Goal: Task Accomplishment & Management: Complete application form

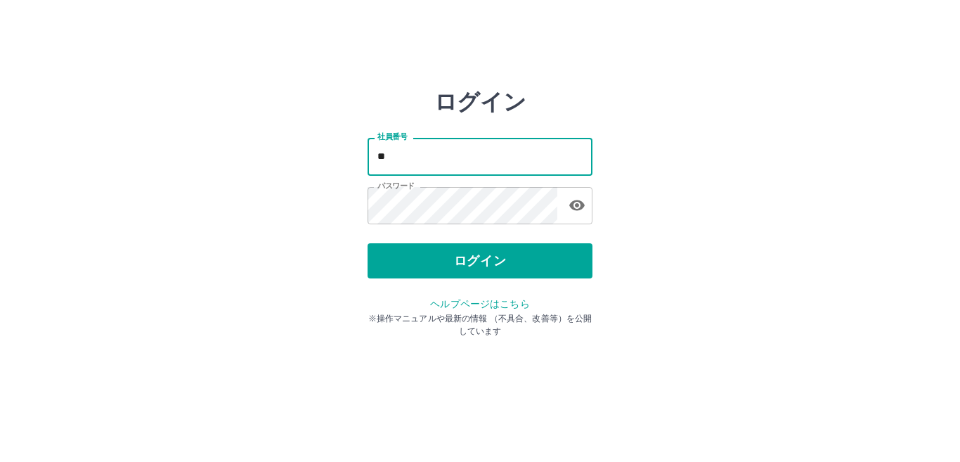
type input "*"
type input "*******"
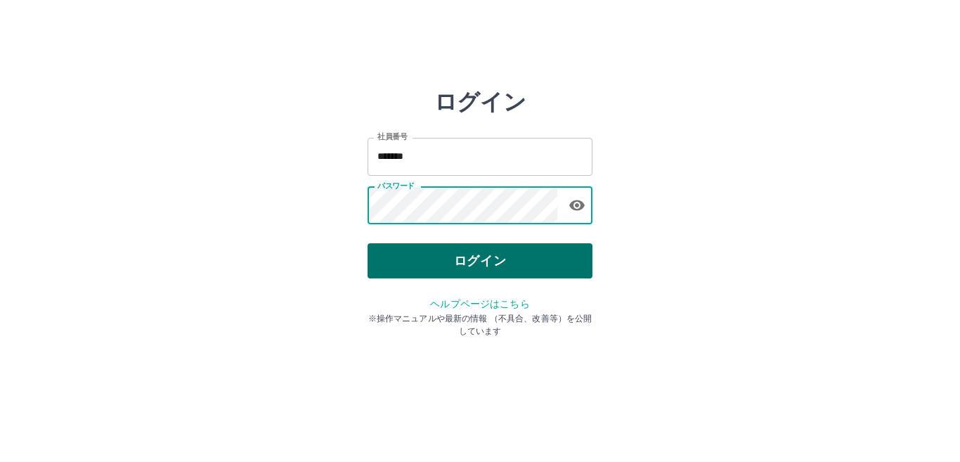
click at [491, 257] on button "ログイン" at bounding box center [480, 260] width 225 height 35
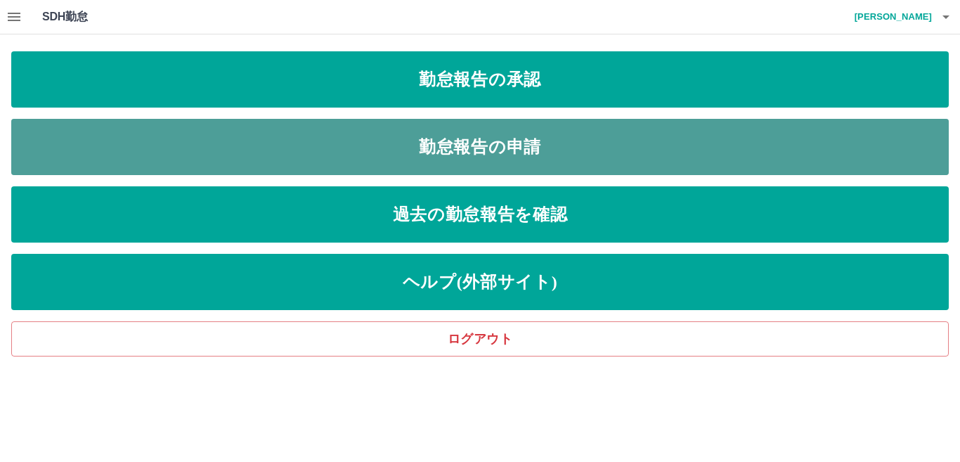
click at [437, 143] on link "勤怠報告の申請" at bounding box center [479, 147] width 937 height 56
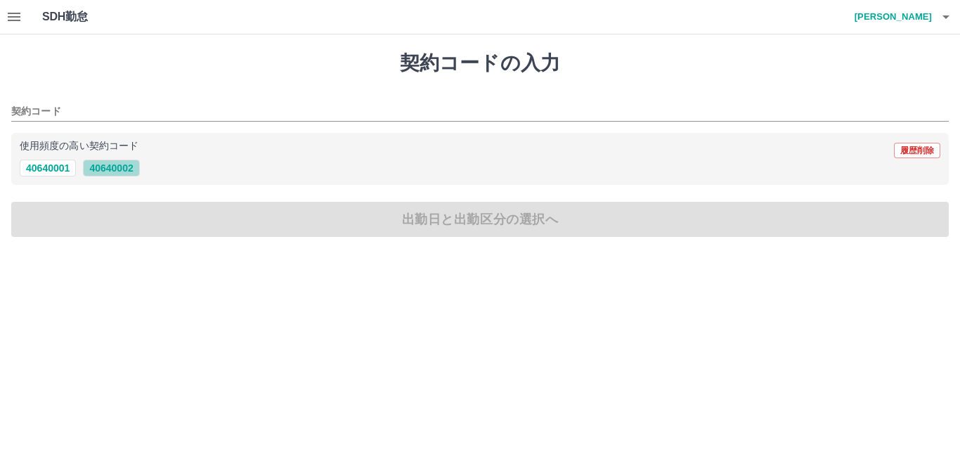
click at [126, 174] on button "40640002" at bounding box center [111, 168] width 56 height 17
type input "********"
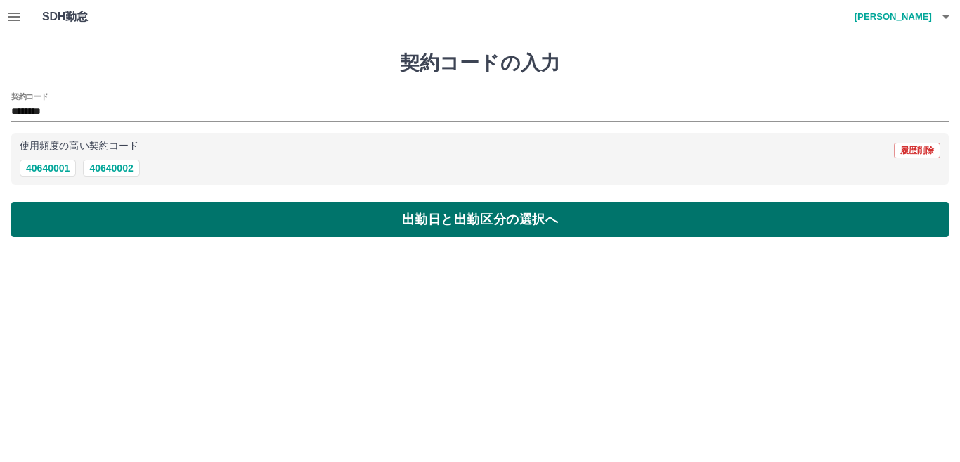
click at [141, 211] on button "出勤日と出勤区分の選択へ" at bounding box center [479, 219] width 937 height 35
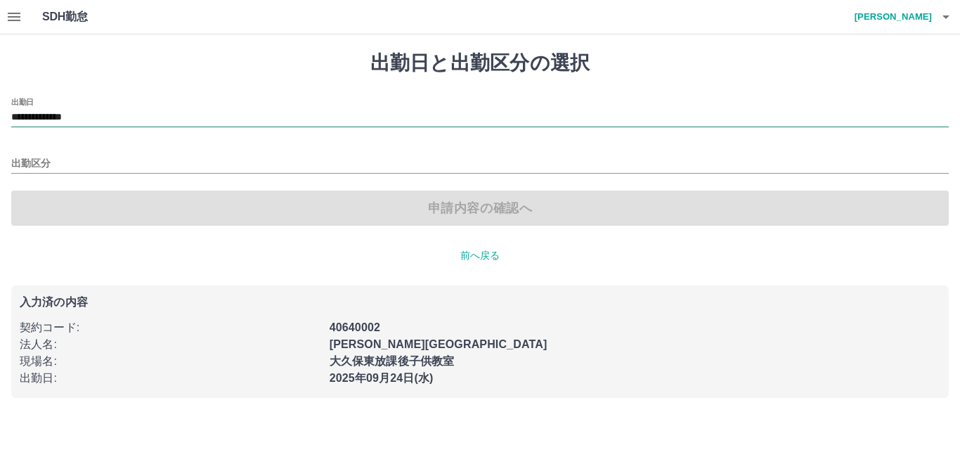
click at [145, 124] on input "**********" at bounding box center [479, 118] width 937 height 18
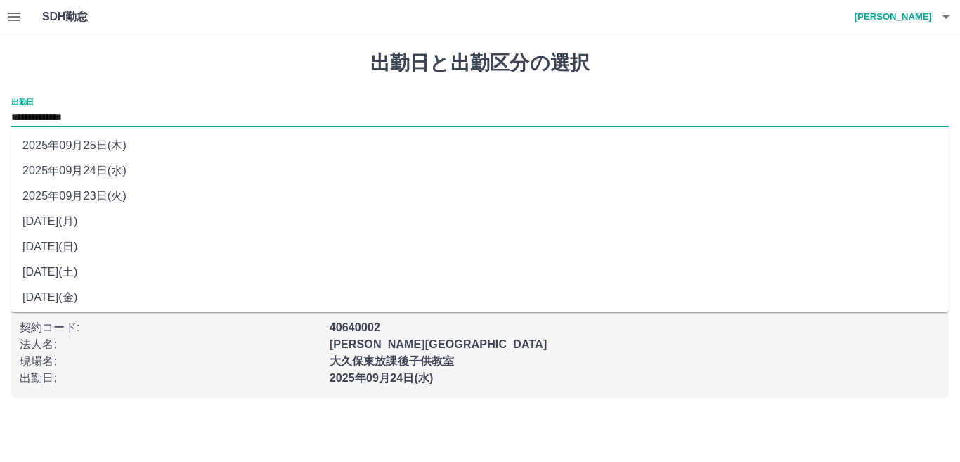
click at [145, 197] on li "2025年09月23日(火)" at bounding box center [479, 195] width 937 height 25
type input "**********"
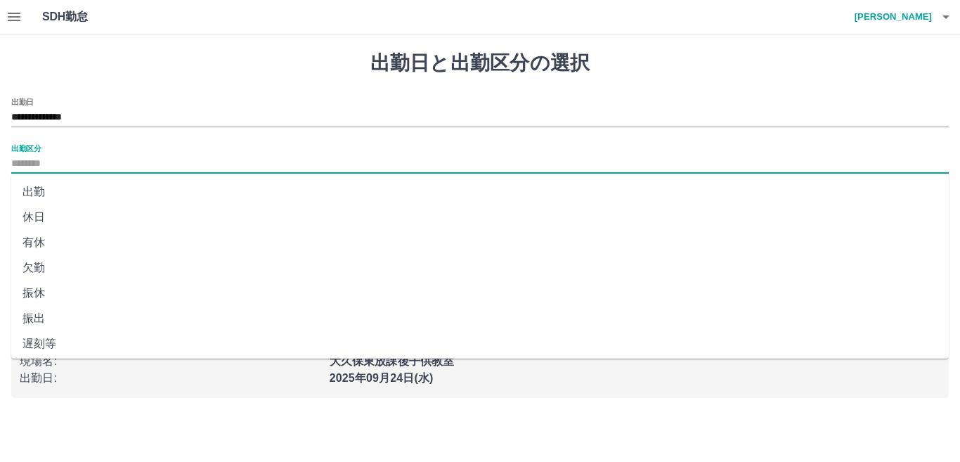
click at [134, 169] on input "出勤区分" at bounding box center [479, 164] width 937 height 18
click at [117, 209] on li "休日" at bounding box center [479, 217] width 937 height 25
type input "**"
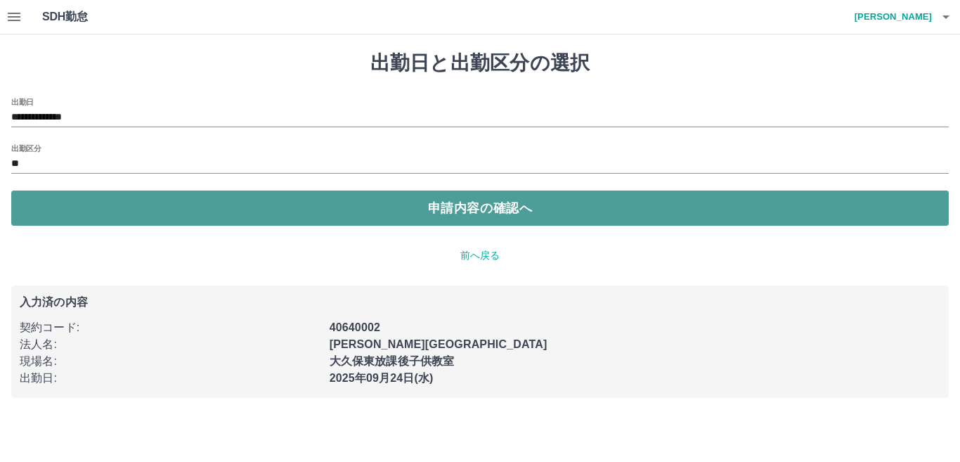
drag, startPoint x: 228, startPoint y: 216, endPoint x: 261, endPoint y: 216, distance: 33.0
click at [229, 216] on button "申請内容の確認へ" at bounding box center [479, 207] width 937 height 35
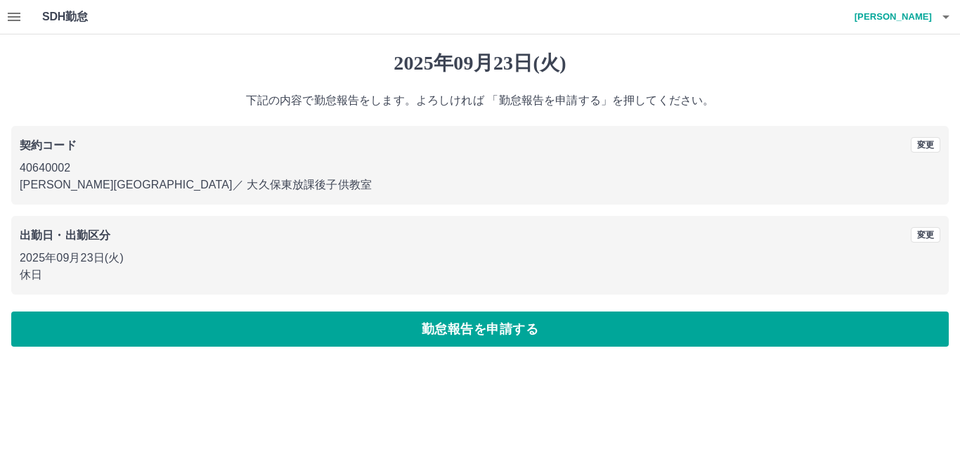
click at [518, 337] on button "勤怠報告を申請する" at bounding box center [479, 328] width 937 height 35
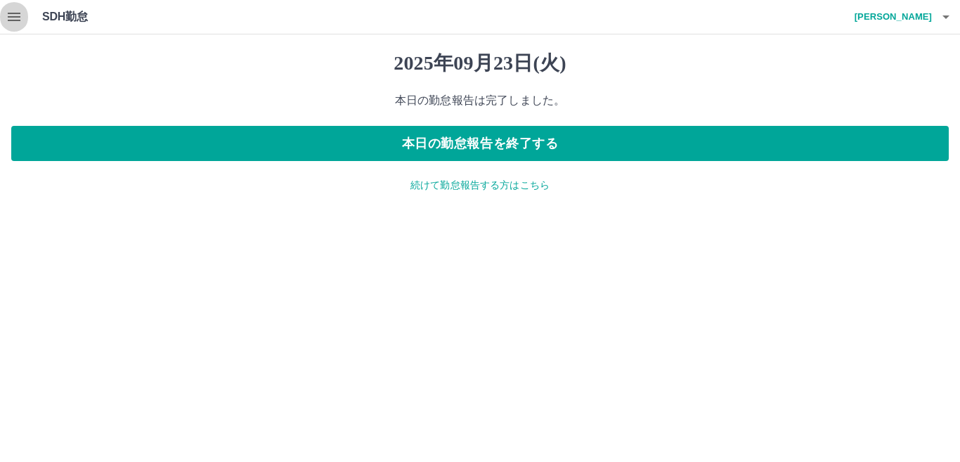
click at [6, 15] on icon "button" at bounding box center [14, 16] width 17 height 17
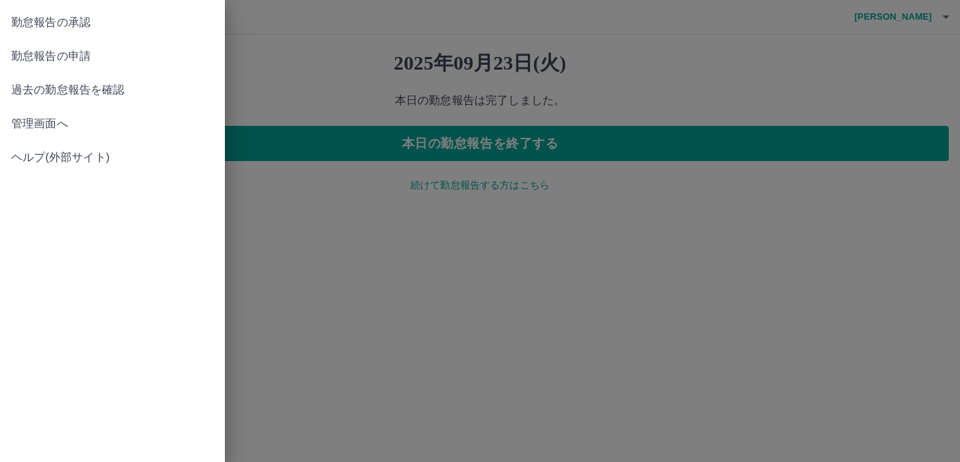
click at [63, 29] on span "勤怠報告の承認" at bounding box center [112, 22] width 202 height 17
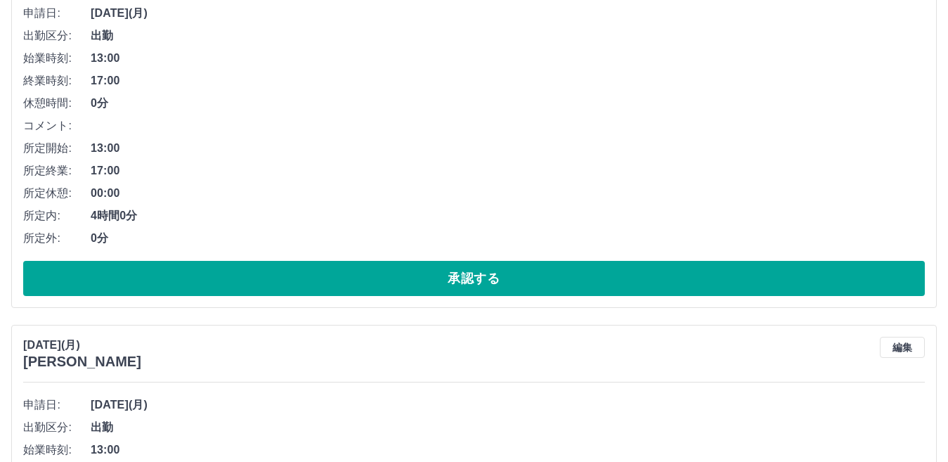
scroll to position [422, 0]
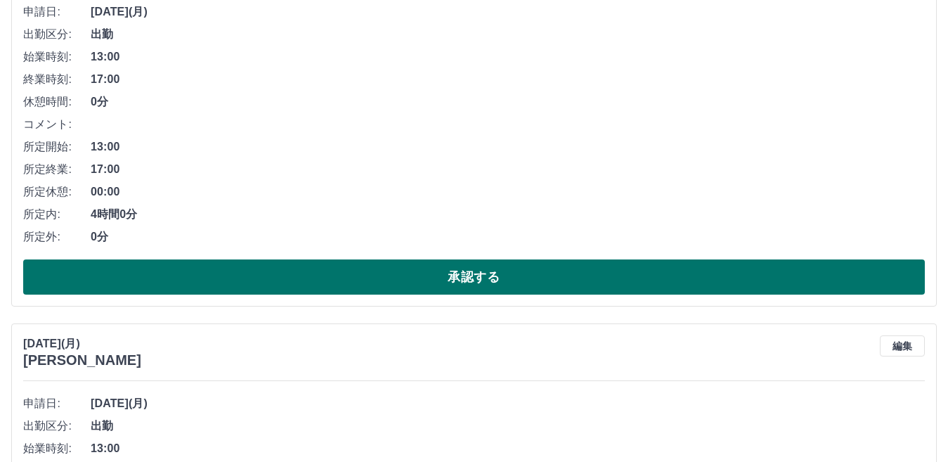
click at [461, 278] on button "承認する" at bounding box center [474, 276] width 902 height 35
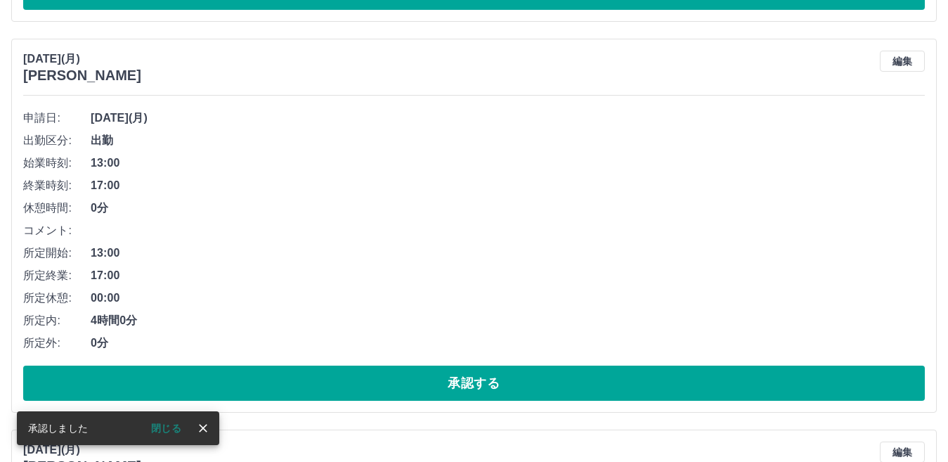
scroll to position [453, 0]
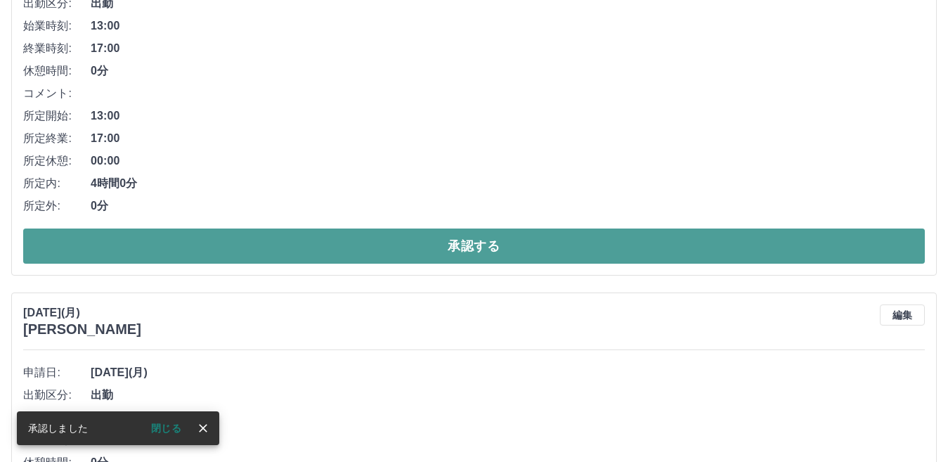
click at [475, 254] on button "承認する" at bounding box center [474, 245] width 902 height 35
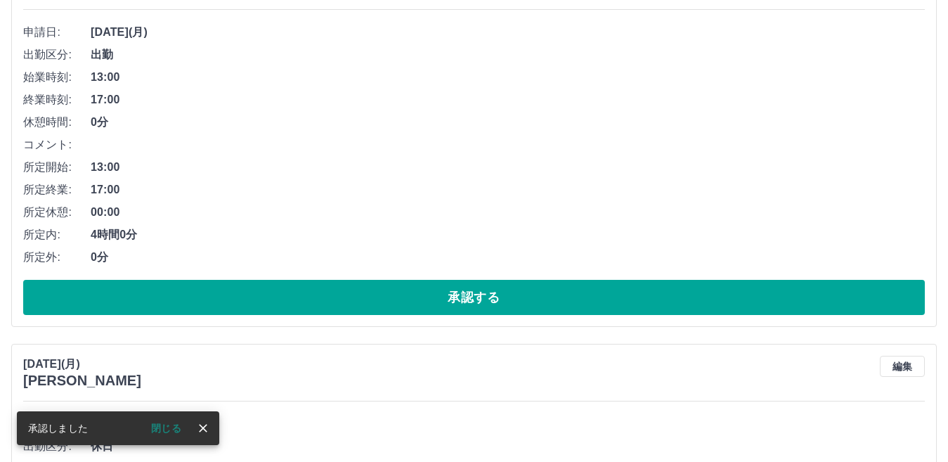
scroll to position [413, 0]
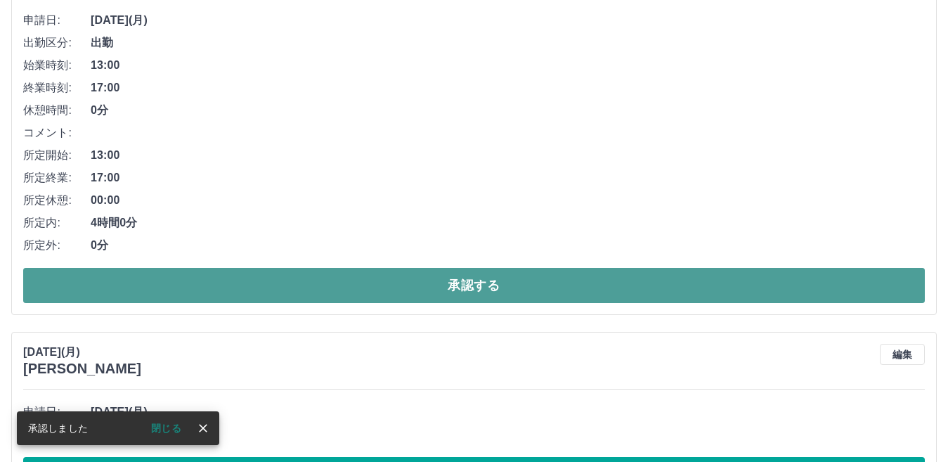
click at [465, 283] on button "承認する" at bounding box center [474, 285] width 902 height 35
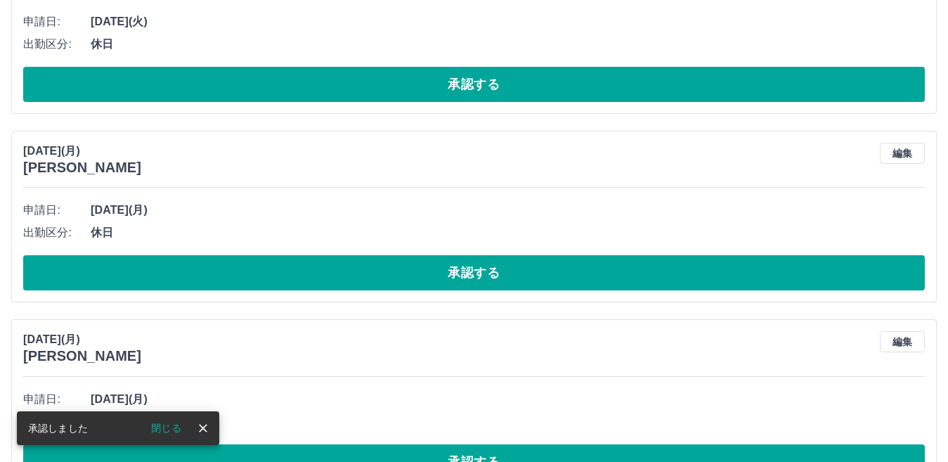
scroll to position [233, 0]
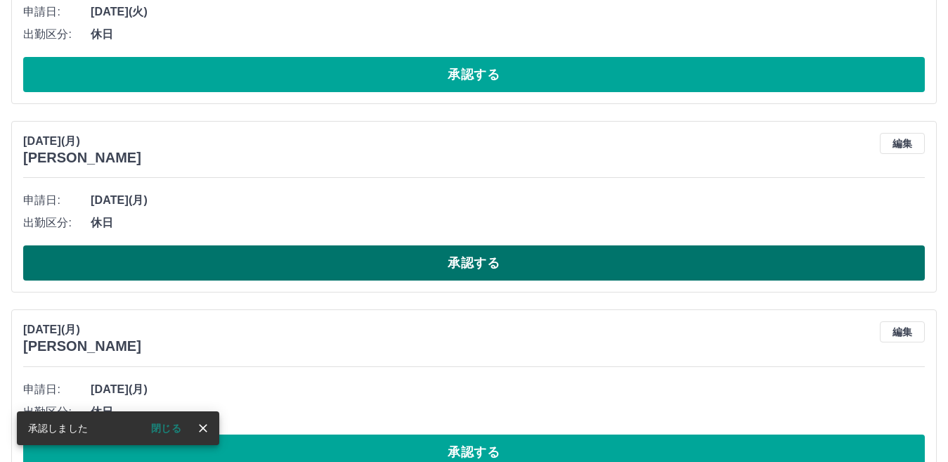
click at [474, 264] on button "承認する" at bounding box center [474, 262] width 902 height 35
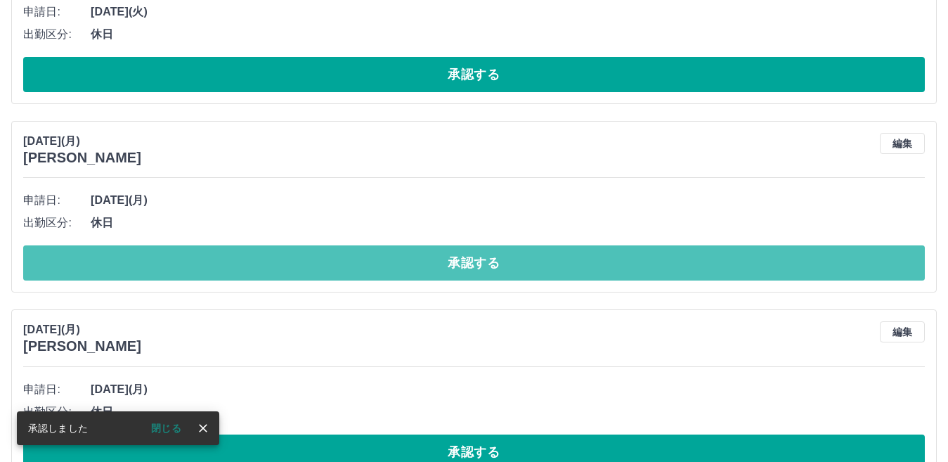
click at [474, 264] on button "承認する" at bounding box center [474, 262] width 902 height 35
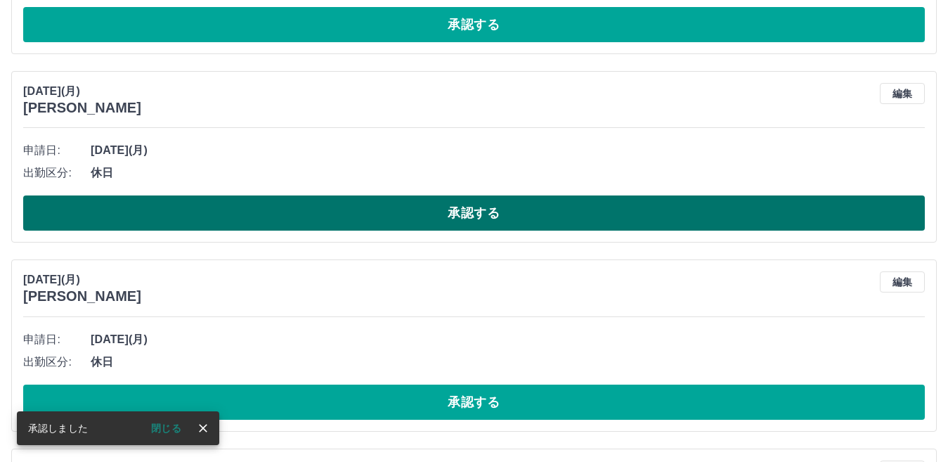
scroll to position [374, 0]
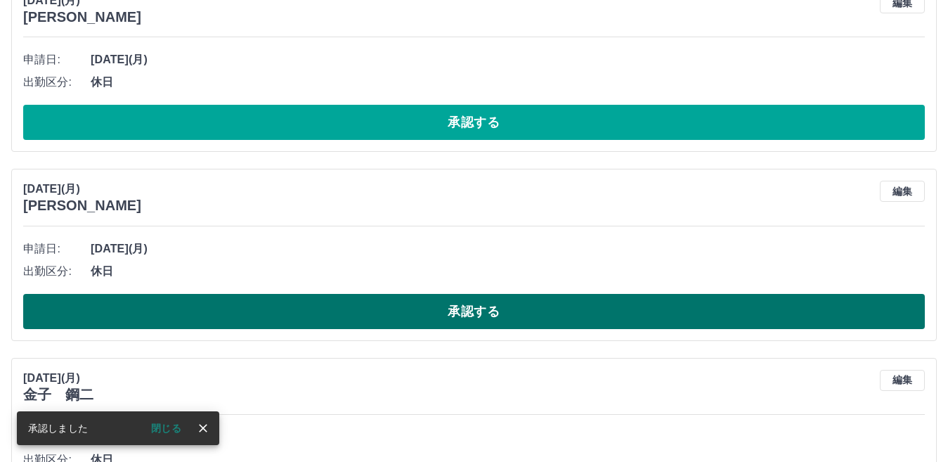
click at [474, 313] on button "承認する" at bounding box center [474, 311] width 902 height 35
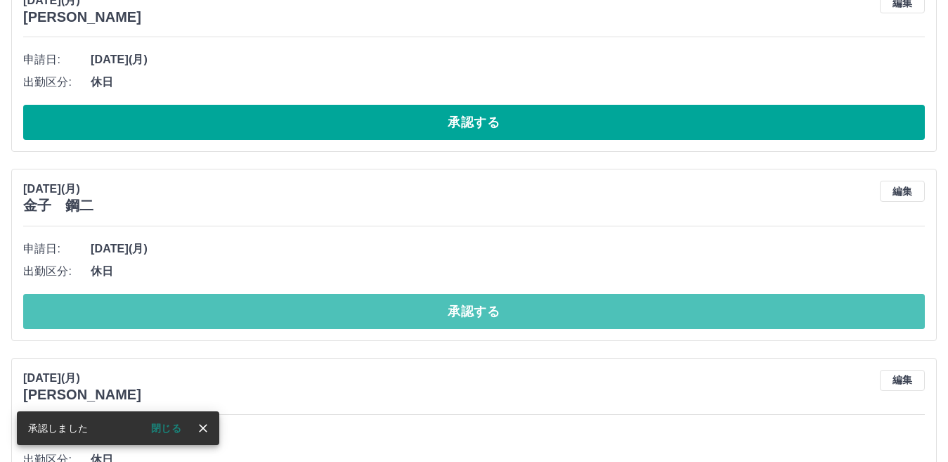
click at [477, 312] on button "承認する" at bounding box center [474, 311] width 902 height 35
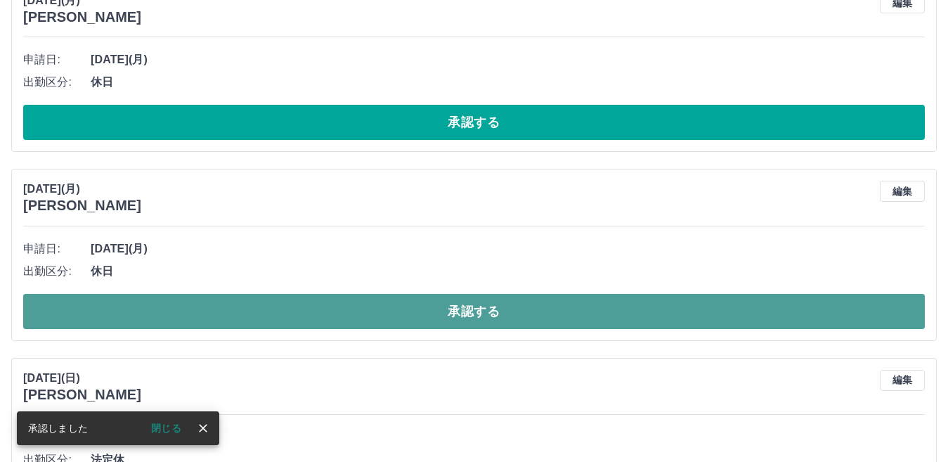
click at [474, 312] on button "承認する" at bounding box center [474, 311] width 902 height 35
click at [466, 311] on button "承認する" at bounding box center [474, 311] width 902 height 35
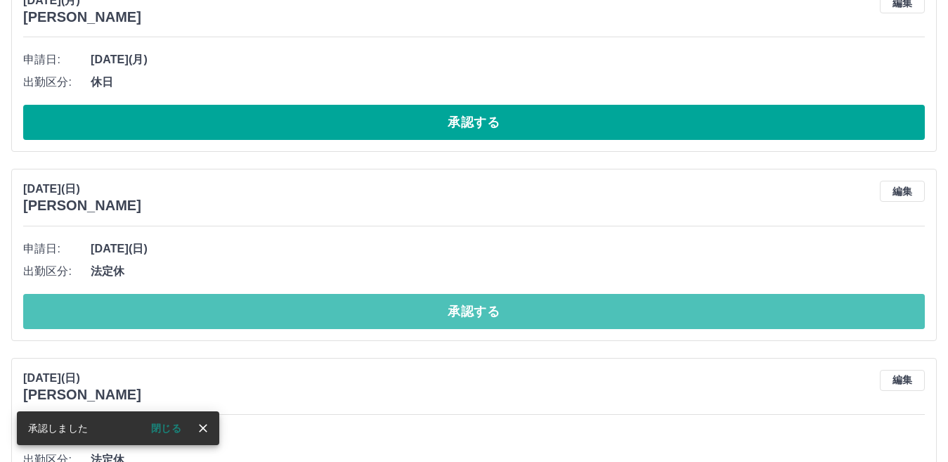
click at [467, 313] on button "承認する" at bounding box center [474, 311] width 902 height 35
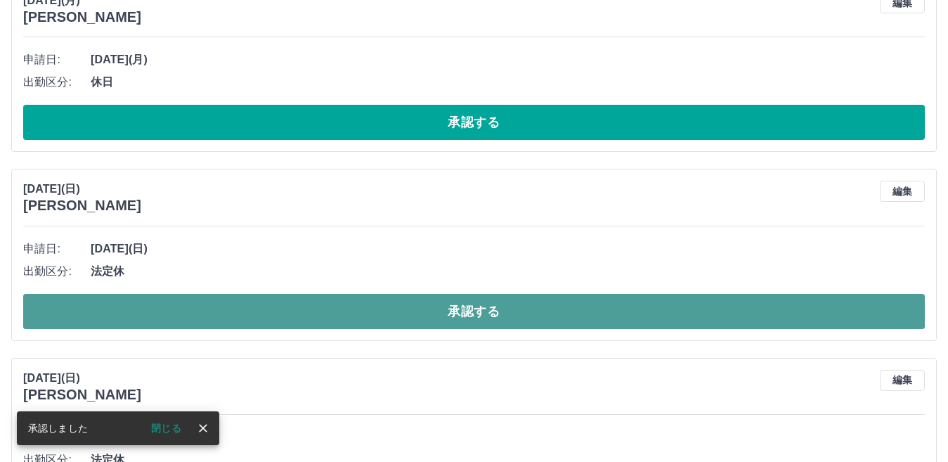
click at [466, 313] on button "承認する" at bounding box center [474, 311] width 902 height 35
click at [467, 314] on button "承認する" at bounding box center [474, 311] width 902 height 35
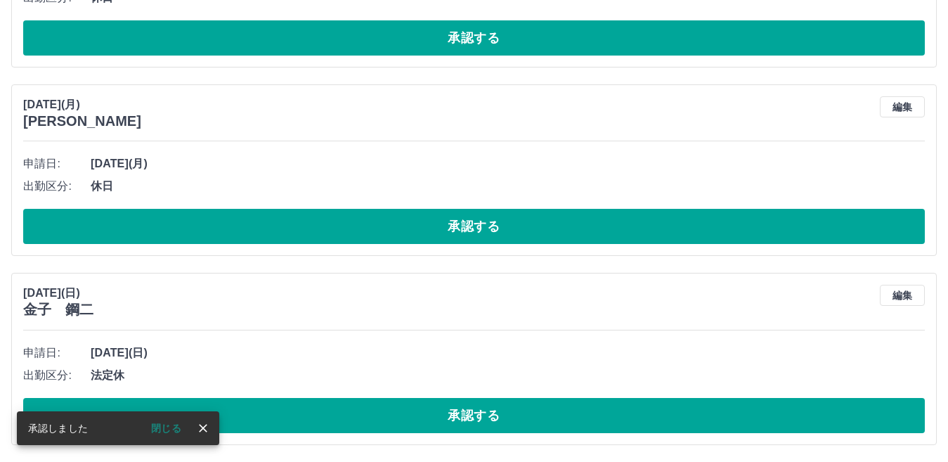
scroll to position [271, 0]
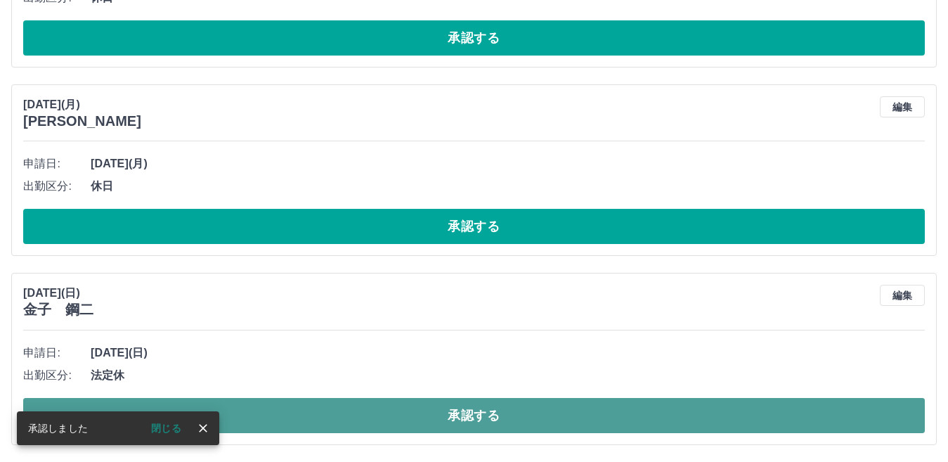
click at [472, 408] on button "承認する" at bounding box center [474, 415] width 902 height 35
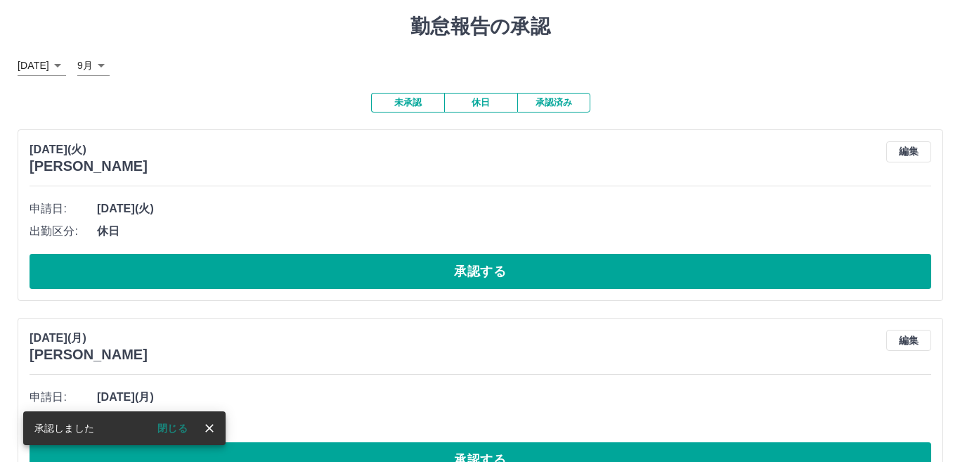
scroll to position [0, 0]
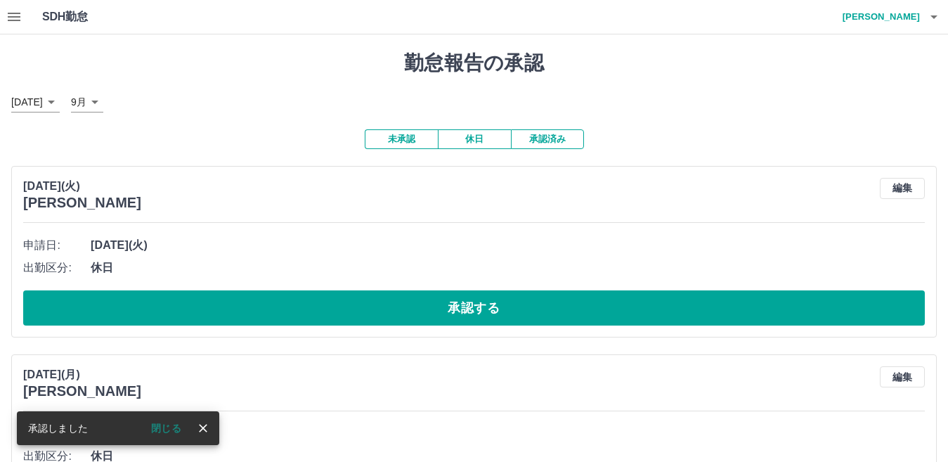
click at [926, 21] on icon "button" at bounding box center [934, 16] width 17 height 17
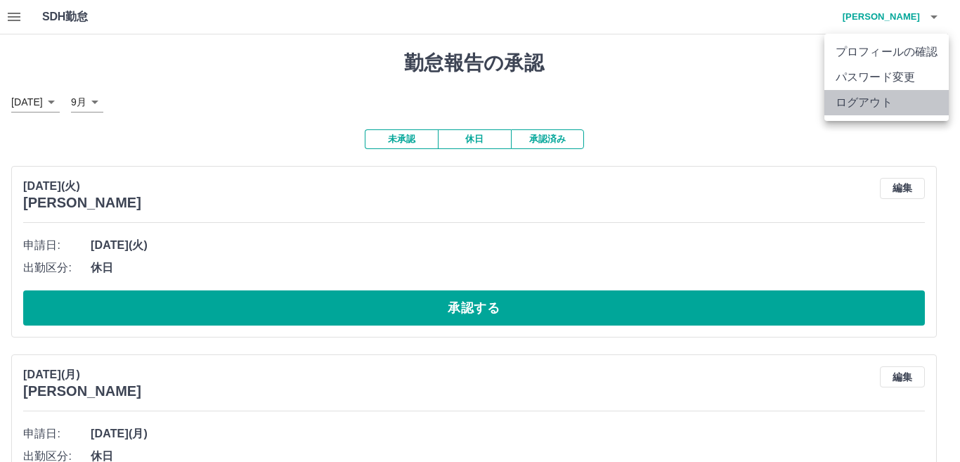
click at [878, 103] on li "ログアウト" at bounding box center [886, 102] width 124 height 25
